Goal: Transaction & Acquisition: Book appointment/travel/reservation

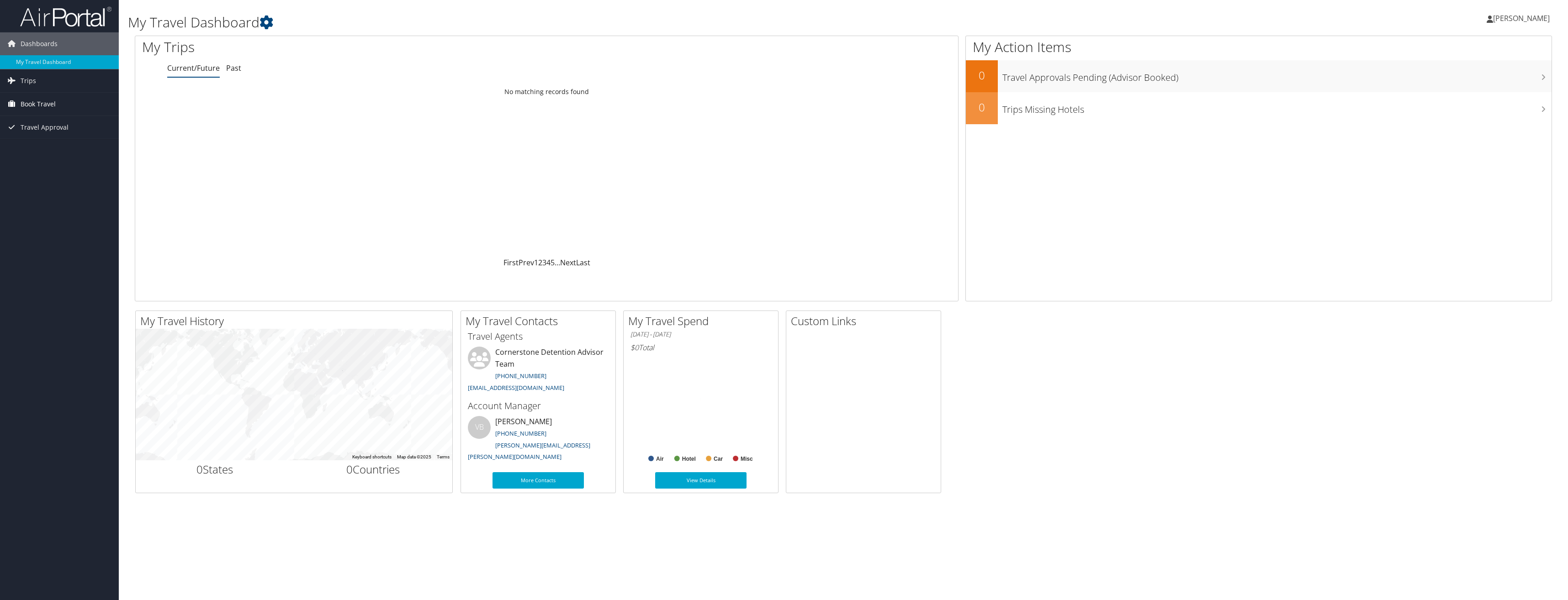
click at [41, 102] on span "Book Travel" at bounding box center [38, 104] width 35 height 23
click at [42, 145] on link "Book/Manage Online Trips" at bounding box center [59, 150] width 119 height 14
click at [1531, 16] on span "[PERSON_NAME]" at bounding box center [1521, 18] width 57 height 10
click at [1468, 143] on link "Sign Out" at bounding box center [1498, 149] width 102 height 16
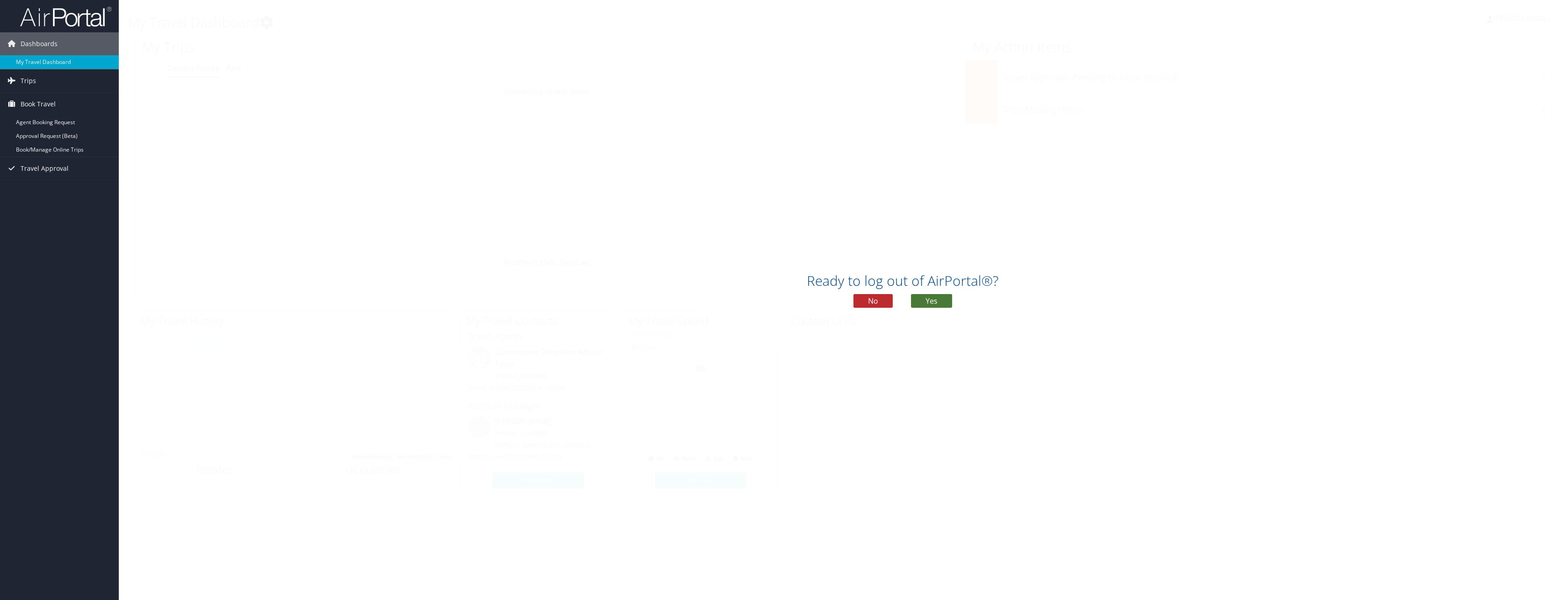
click at [931, 303] on button "Yes" at bounding box center [932, 301] width 41 height 14
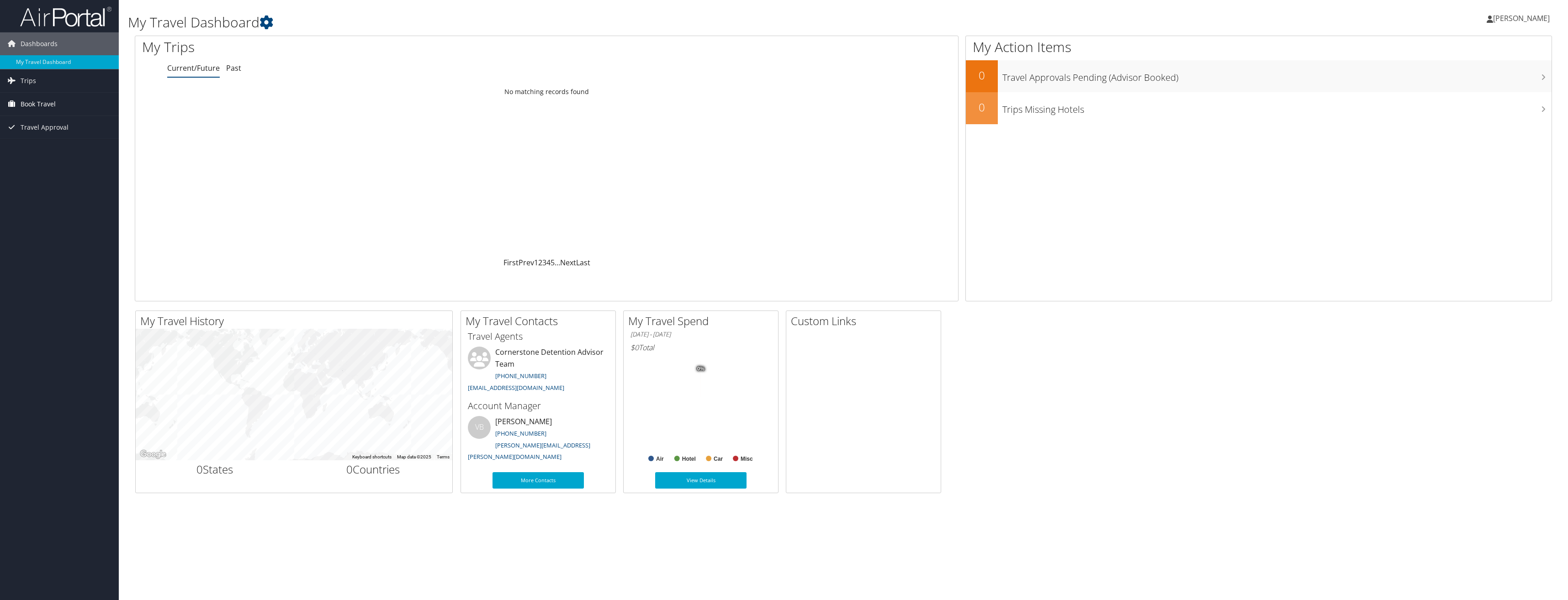
click at [41, 108] on span "Book Travel" at bounding box center [38, 104] width 35 height 23
click at [40, 152] on link "Book/Manage Online Trips" at bounding box center [59, 150] width 119 height 14
click at [1493, 18] on span "[PERSON_NAME]" at bounding box center [1521, 18] width 57 height 10
click at [1468, 144] on link "Sign Out" at bounding box center [1498, 149] width 102 height 16
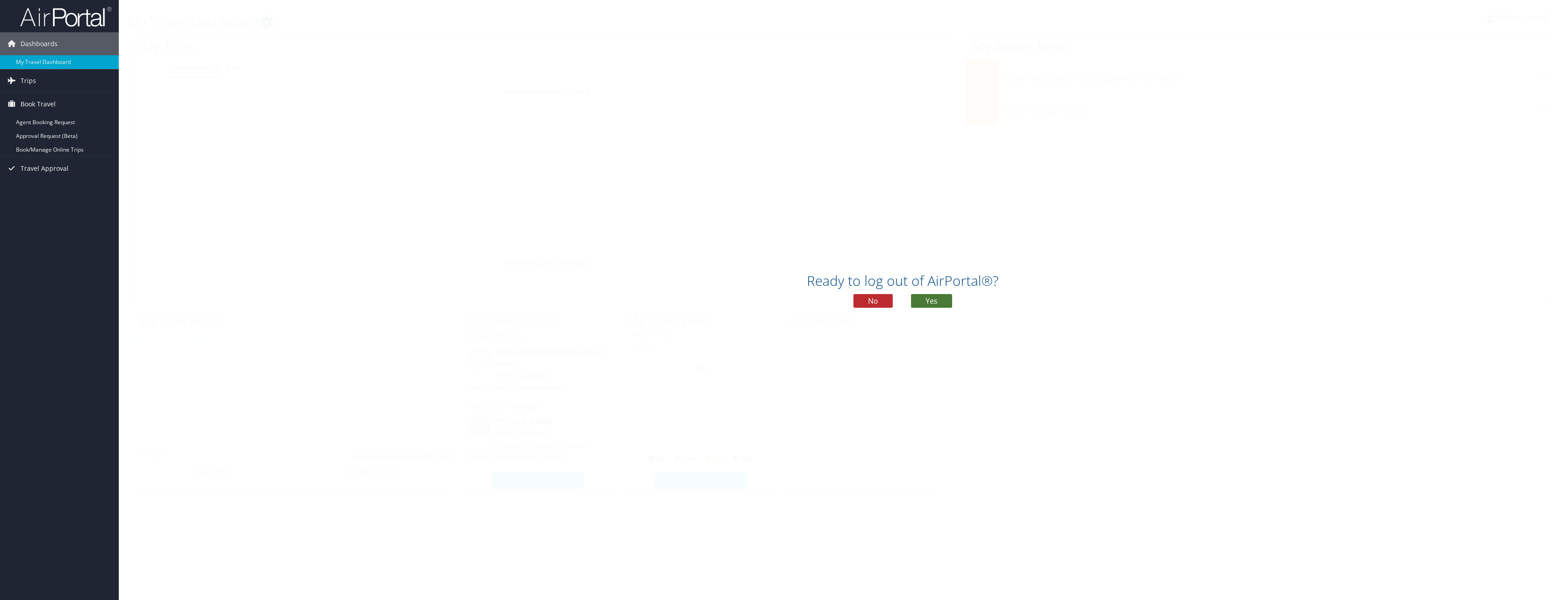
click at [925, 299] on button "Yes" at bounding box center [932, 301] width 41 height 14
